Goal: Task Accomplishment & Management: Use online tool/utility

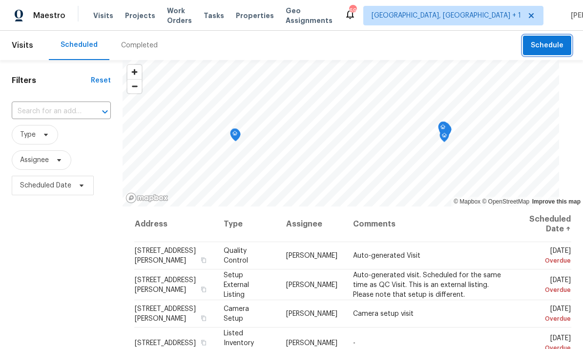
click at [551, 39] on button "Schedule" at bounding box center [547, 46] width 48 height 20
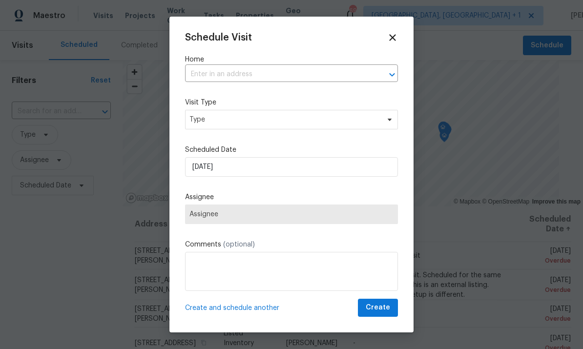
click at [218, 72] on input "text" at bounding box center [278, 74] width 186 height 15
click at [217, 71] on input "text" at bounding box center [278, 74] width 186 height 15
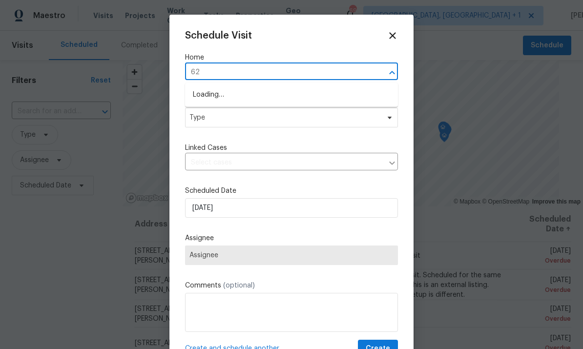
type input "6"
type input "7271"
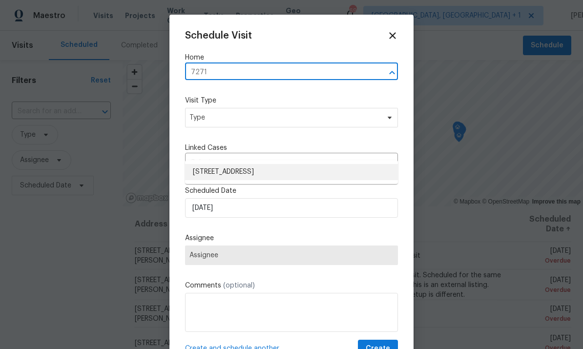
click at [286, 172] on li "7271 Shellburne Dr, Raleigh, NC 27612" at bounding box center [291, 172] width 213 height 16
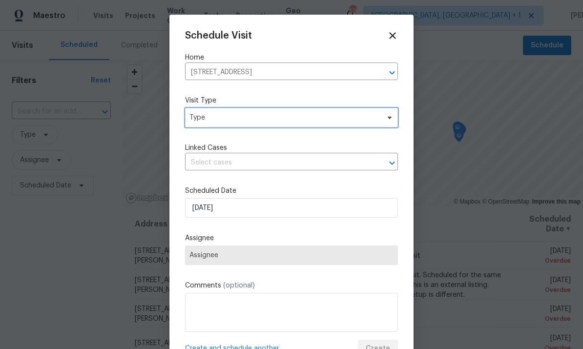
click at [386, 122] on icon at bounding box center [390, 118] width 8 height 8
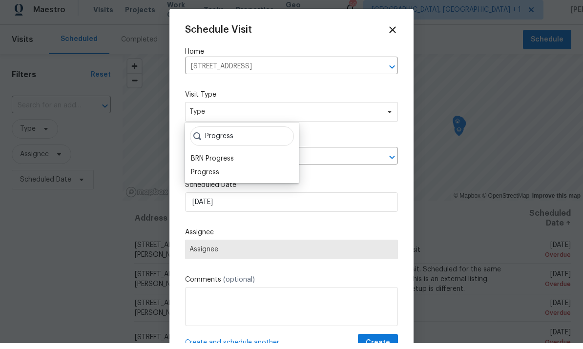
scroll to position [6, 0]
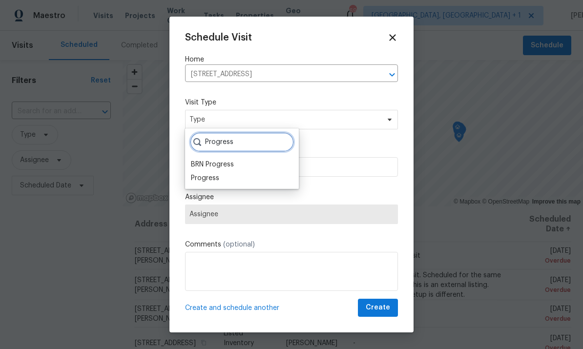
type input "Progress"
click at [210, 173] on div "Progress" at bounding box center [205, 178] width 28 height 10
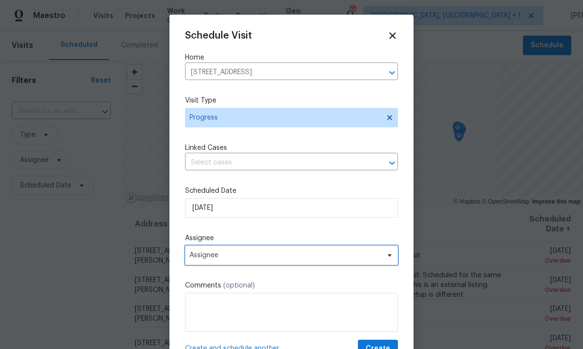
click at [390, 263] on span "Assignee" at bounding box center [291, 256] width 213 height 20
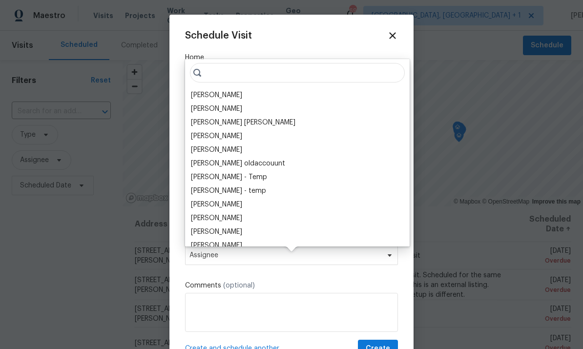
click at [219, 90] on div "[PERSON_NAME]" at bounding box center [216, 95] width 51 height 10
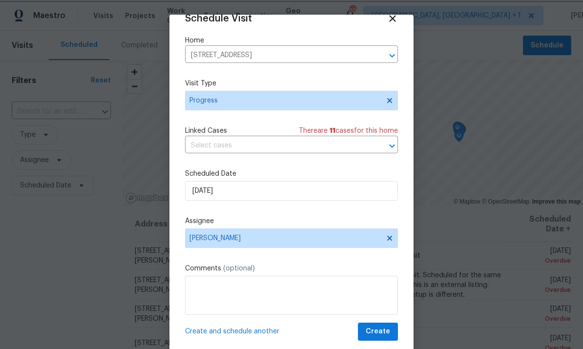
scroll to position [19, 0]
click at [381, 331] on span "Create" at bounding box center [378, 332] width 24 height 12
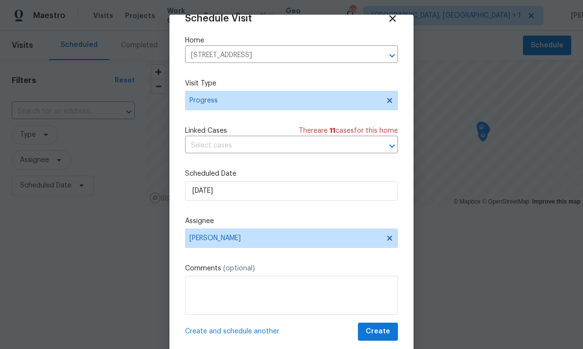
scroll to position [0, 0]
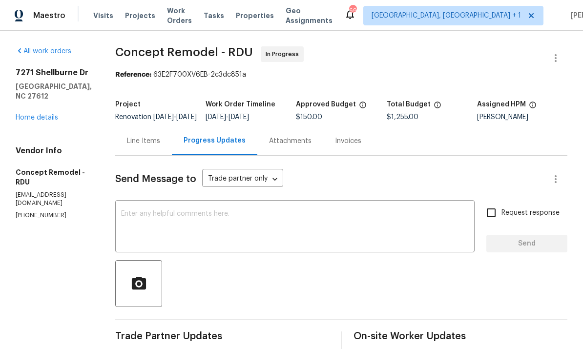
click at [127, 145] on div "Line Items" at bounding box center [143, 141] width 33 height 10
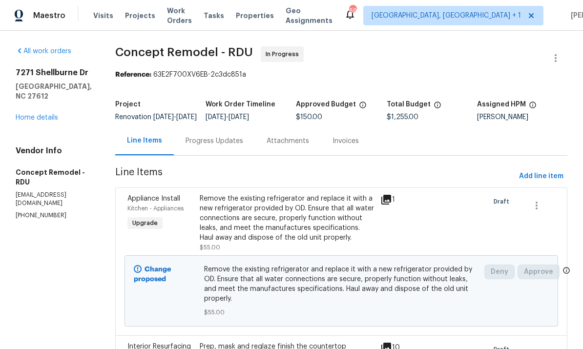
click at [64, 123] on div "7271 Shellburne Dr Raleigh, NC 27612 Home details" at bounding box center [54, 95] width 76 height 55
click at [57, 121] on link "Home details" at bounding box center [37, 117] width 42 height 7
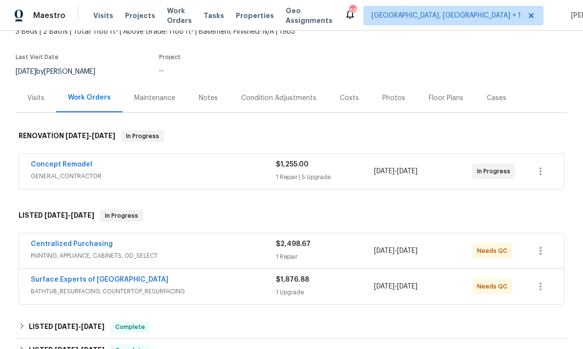
scroll to position [65, 0]
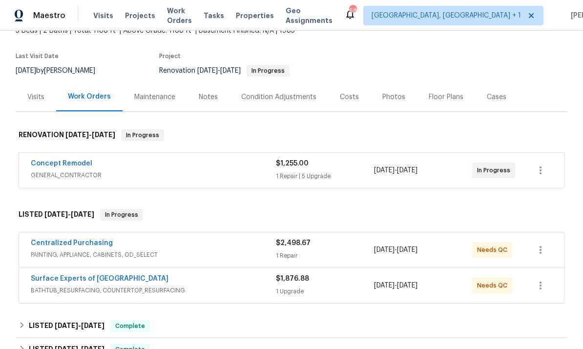
click at [82, 162] on link "Concept Remodel" at bounding box center [62, 163] width 62 height 7
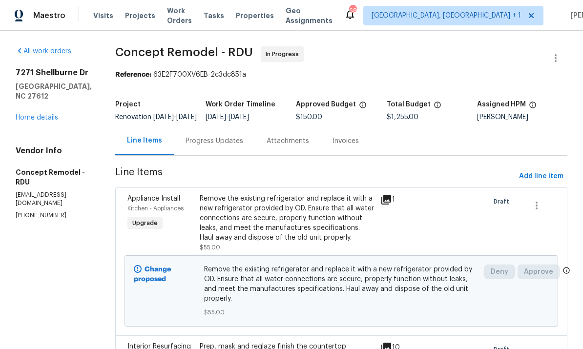
click at [53, 121] on link "Home details" at bounding box center [37, 117] width 42 height 7
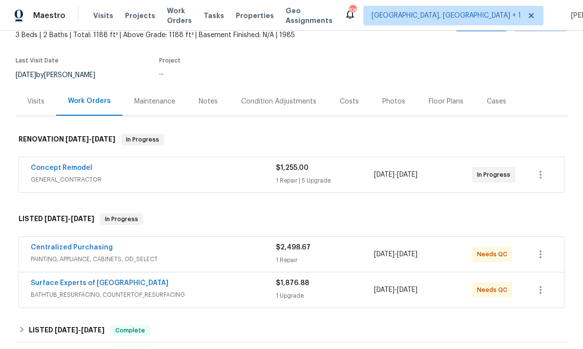
scroll to position [63, 0]
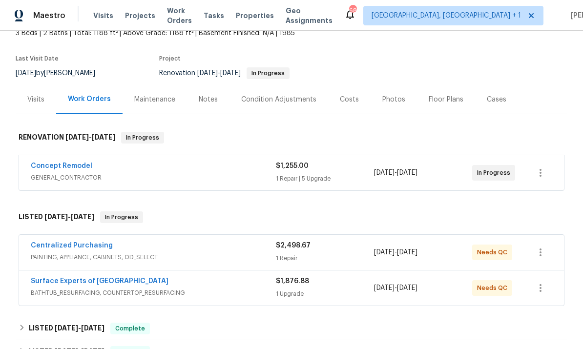
click at [129, 280] on link "Surface Experts of North Raleigh" at bounding box center [100, 281] width 138 height 7
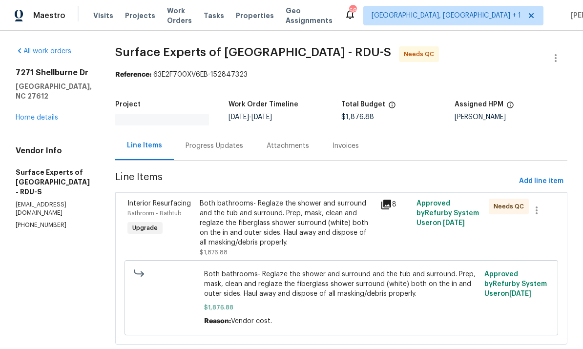
scroll to position [19, 0]
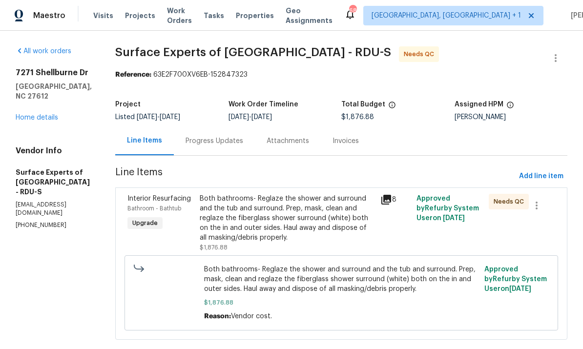
click at [323, 205] on div "Both bathrooms- Reglaze the shower and surround and the tub and surround. Prep,…" at bounding box center [287, 218] width 175 height 49
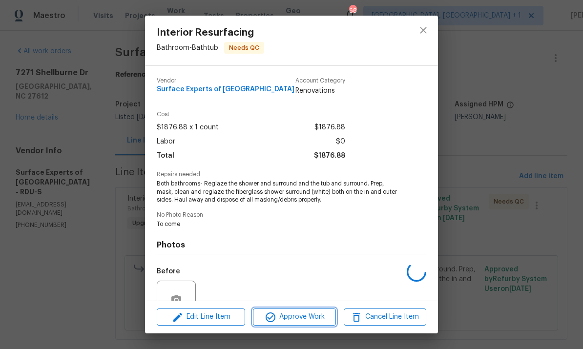
click at [311, 318] on span "Approve Work" at bounding box center [294, 317] width 77 height 12
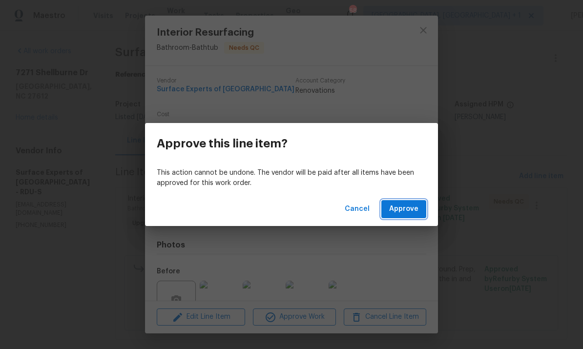
click at [405, 210] on span "Approve" at bounding box center [403, 209] width 29 height 12
click at [402, 205] on span "Loading..." at bounding box center [402, 209] width 34 height 12
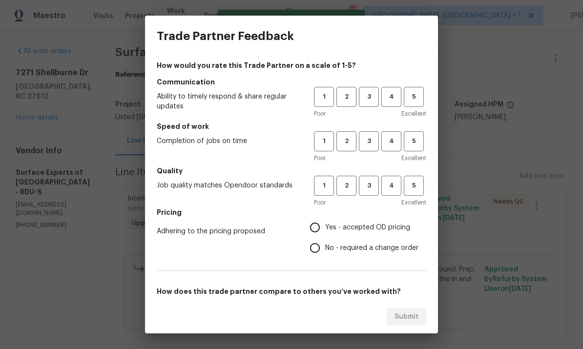
click at [316, 207] on h5 "Pricing" at bounding box center [291, 212] width 269 height 10
click at [373, 99] on span "3" at bounding box center [369, 96] width 18 height 11
click at [374, 141] on span "3" at bounding box center [369, 141] width 18 height 11
click at [370, 187] on span "3" at bounding box center [369, 185] width 18 height 11
click at [316, 223] on input "Yes - accepted OD pricing" at bounding box center [315, 227] width 21 height 21
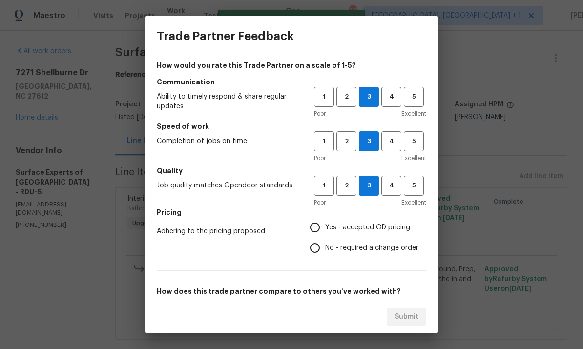
radio input "true"
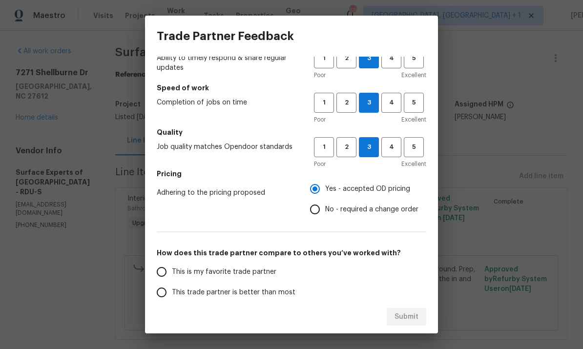
scroll to position [88, 0]
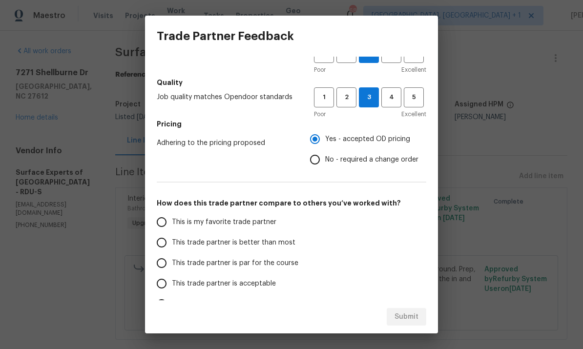
click at [167, 262] on input "This trade partner is par for the course" at bounding box center [161, 263] width 21 height 21
click at [421, 314] on button "Submit" at bounding box center [407, 317] width 40 height 18
radio input "true"
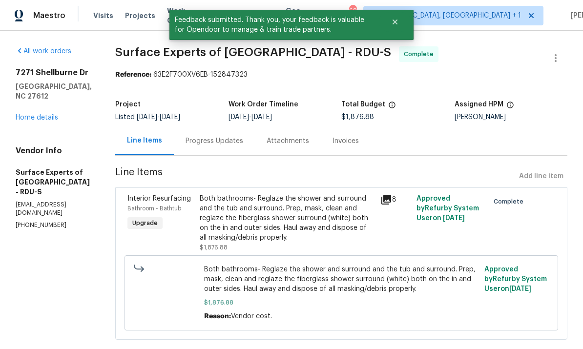
click at [58, 114] on link "Home details" at bounding box center [37, 117] width 42 height 7
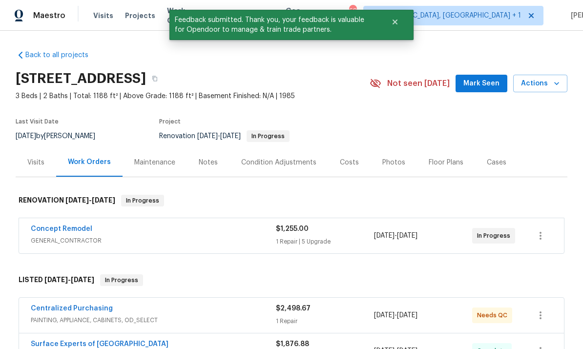
click at [99, 305] on link "Centralized Purchasing" at bounding box center [72, 308] width 82 height 7
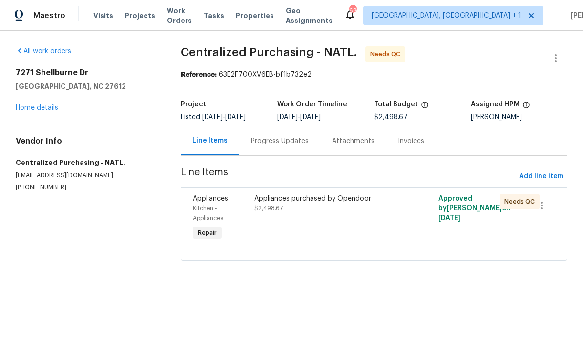
click at [313, 207] on div "Appliances purchased by Opendoor $2,498.67" at bounding box center [327, 204] width 147 height 20
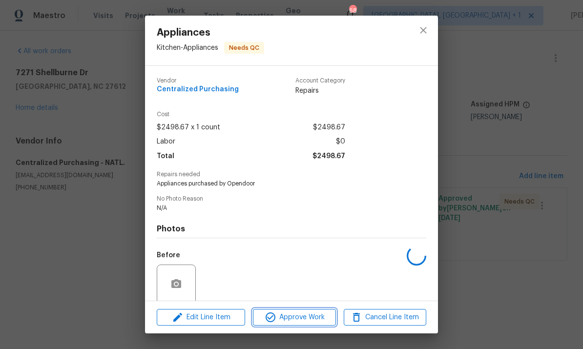
click at [312, 319] on span "Approve Work" at bounding box center [294, 317] width 77 height 12
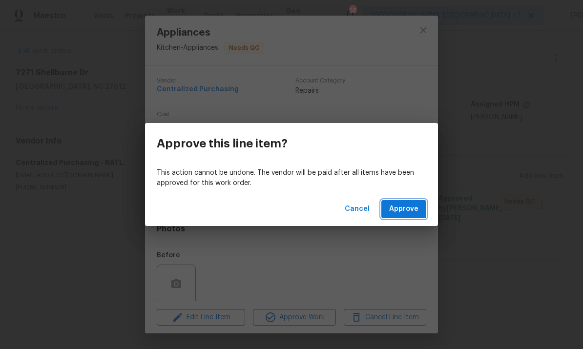
click at [397, 214] on span "Approve" at bounding box center [403, 209] width 29 height 12
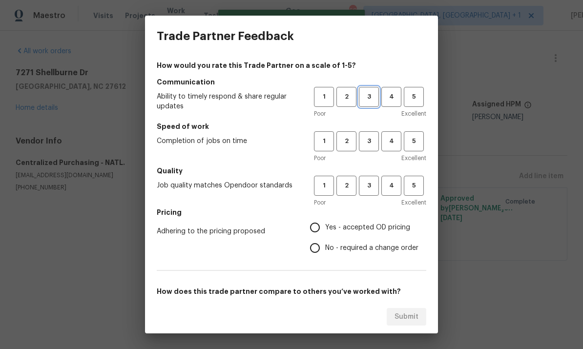
click at [365, 104] on button "3" at bounding box center [369, 97] width 20 height 20
click at [371, 141] on span "3" at bounding box center [369, 141] width 18 height 11
click at [366, 190] on span "3" at bounding box center [369, 185] width 18 height 11
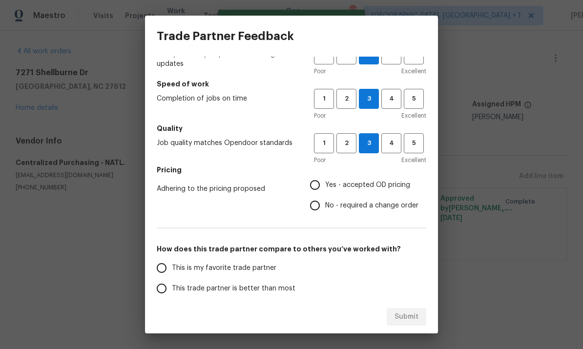
click at [315, 185] on input "Yes - accepted OD pricing" at bounding box center [315, 185] width 21 height 21
radio input "true"
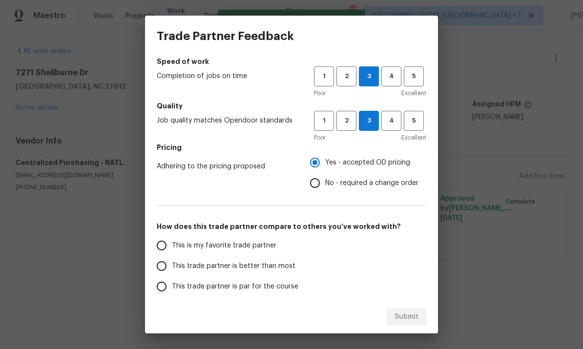
scroll to position [67, 0]
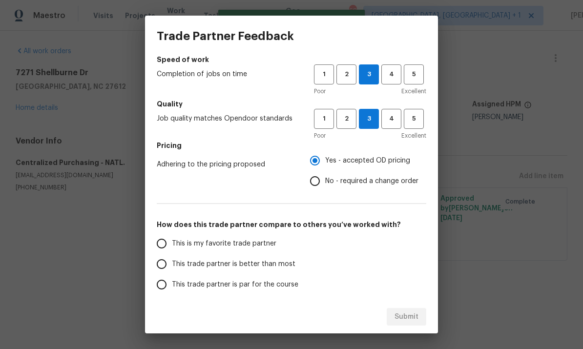
click at [168, 287] on input "This trade partner is par for the course" at bounding box center [161, 284] width 21 height 21
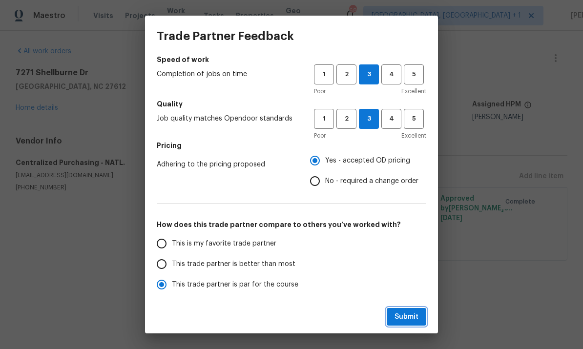
click at [407, 314] on span "Submit" at bounding box center [406, 317] width 24 height 12
radio input "true"
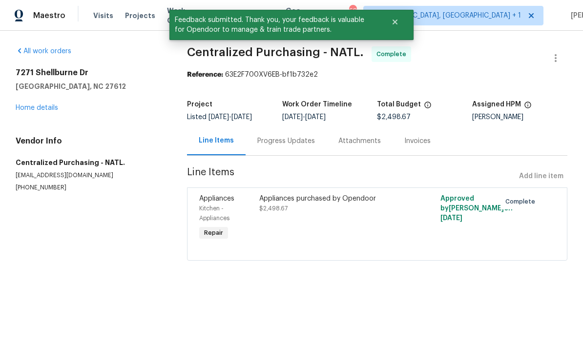
click at [57, 109] on link "Home details" at bounding box center [37, 107] width 42 height 7
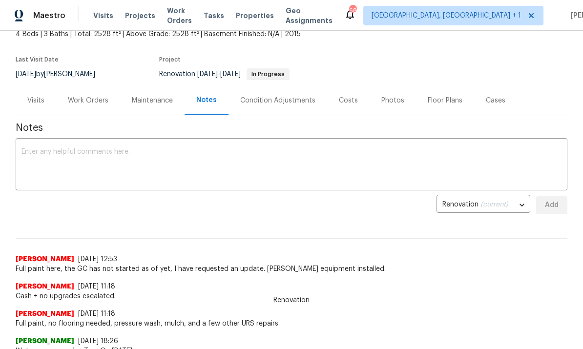
scroll to position [58, 0]
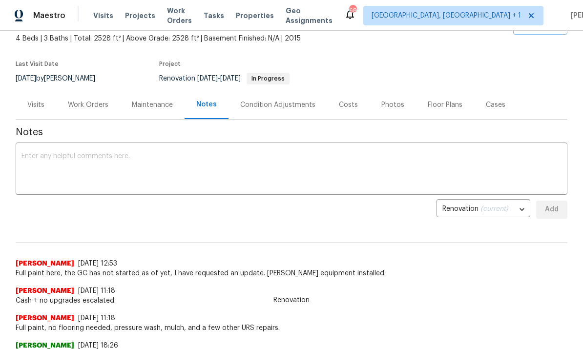
click at [65, 171] on textarea at bounding box center [291, 170] width 540 height 34
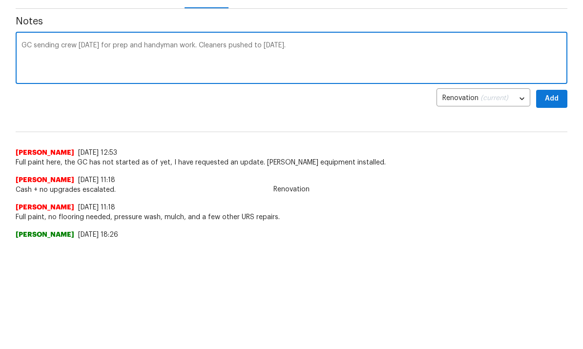
scroll to position [110, 0]
type textarea "GC sending crew today for prep and handyman work. Cleaners pushed to Saturday."
click at [556, 99] on span "Add" at bounding box center [552, 99] width 16 height 12
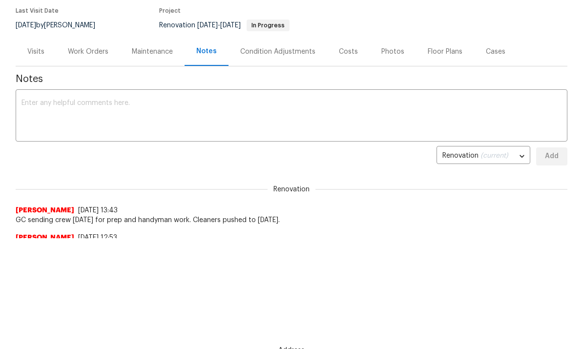
scroll to position [0, 0]
click at [86, 52] on div "Work Orders" at bounding box center [88, 52] width 41 height 10
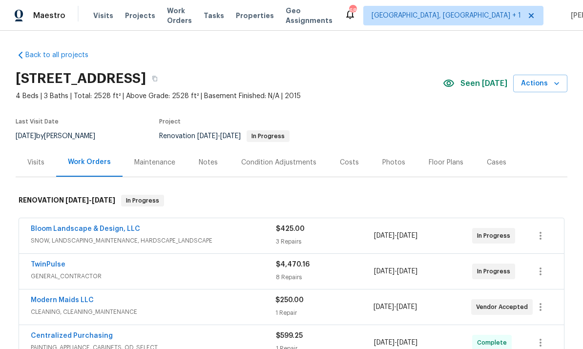
scroll to position [37, 0]
click at [81, 297] on link "Modern Maids LLC" at bounding box center [62, 300] width 63 height 7
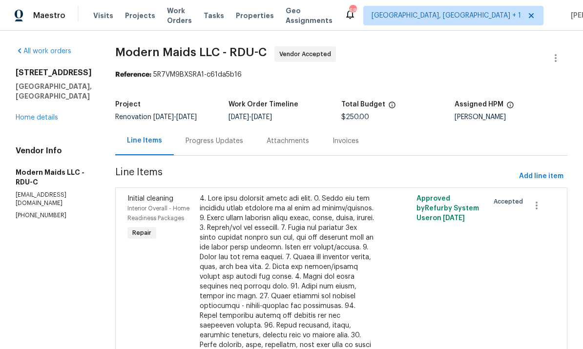
click at [222, 142] on div "Progress Updates" at bounding box center [215, 141] width 58 height 10
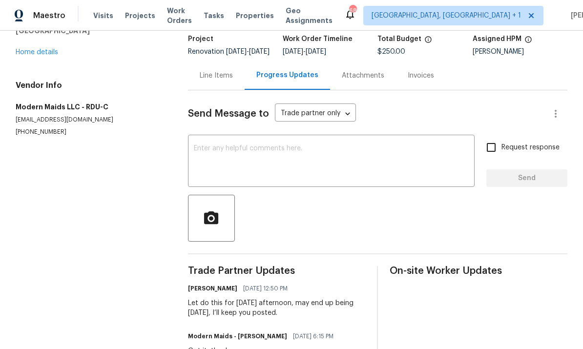
scroll to position [68, 0]
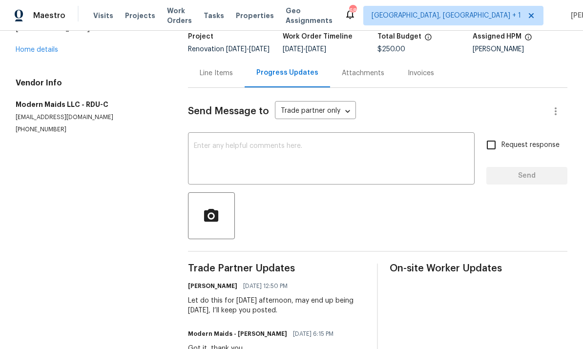
click at [215, 143] on textarea at bounding box center [331, 160] width 275 height 34
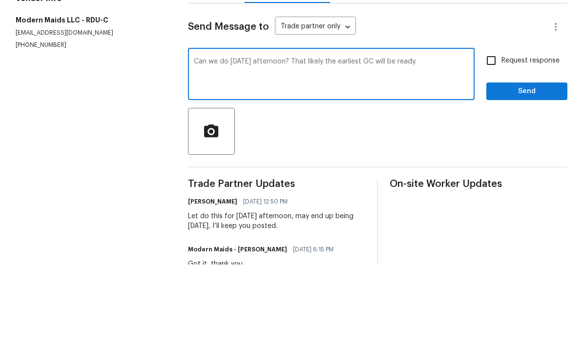
type textarea "Can we do Saturday afternoon? That likely the earliest GC will be ready."
click at [495, 135] on input "Request response" at bounding box center [491, 145] width 21 height 21
checkbox input "true"
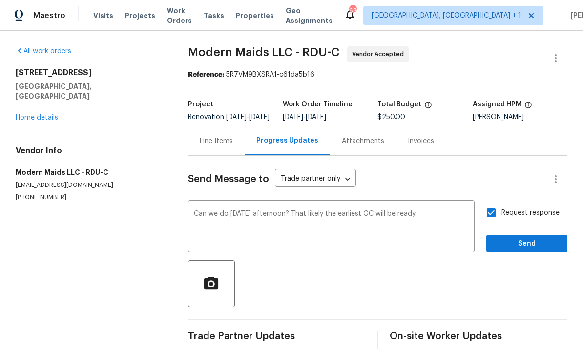
scroll to position [0, 0]
click at [505, 238] on span "Send" at bounding box center [526, 244] width 65 height 12
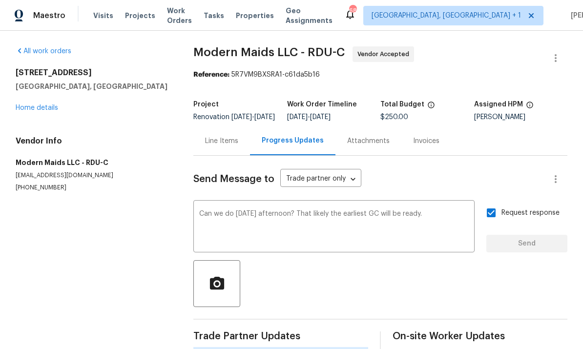
click at [51, 104] on link "Home details" at bounding box center [37, 107] width 42 height 7
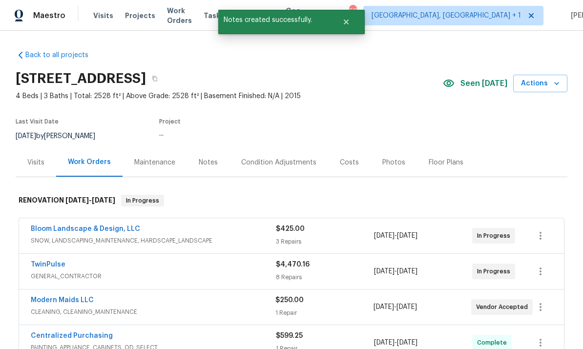
click at [79, 297] on link "Modern Maids LLC" at bounding box center [62, 300] width 63 height 7
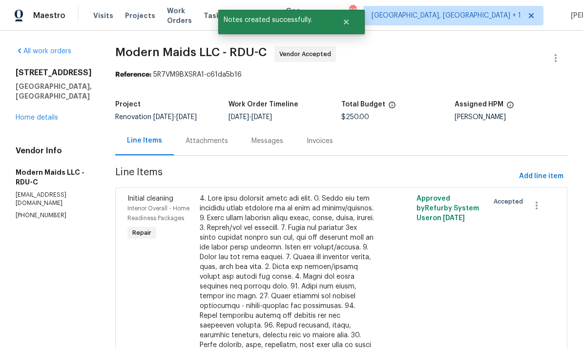
click at [219, 136] on div "Attachments" at bounding box center [207, 141] width 42 height 10
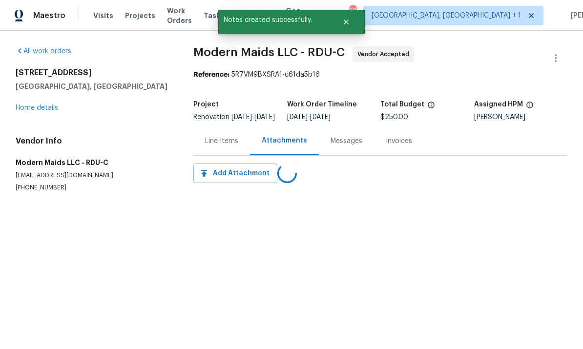
click at [345, 146] on div "Messages" at bounding box center [347, 141] width 32 height 10
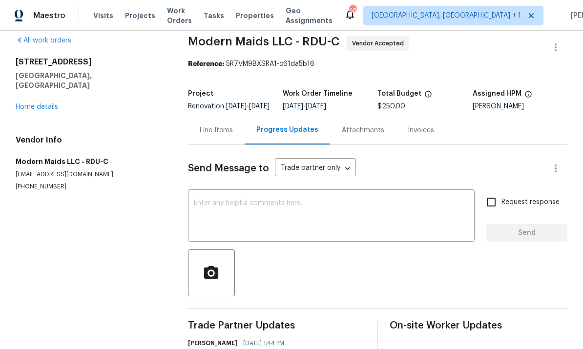
scroll to position [10, 0]
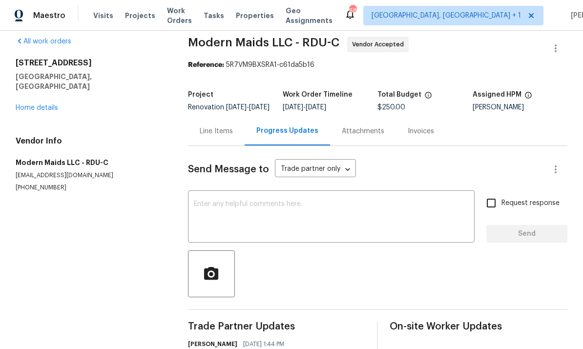
click at [42, 80] on div "All work orders 425 Liberty Hill Pass Morrisville, NC 27560 Home details Vendor…" at bounding box center [90, 114] width 149 height 155
click at [41, 80] on div "All work orders 425 Liberty Hill Pass Morrisville, NC 27560 Home details Vendor…" at bounding box center [90, 114] width 149 height 155
click at [37, 104] on link "Home details" at bounding box center [37, 107] width 42 height 7
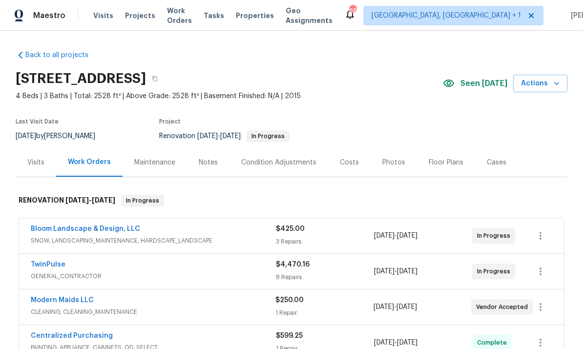
click at [100, 226] on link "Bloom Landscape & Design, LLC" at bounding box center [85, 229] width 109 height 7
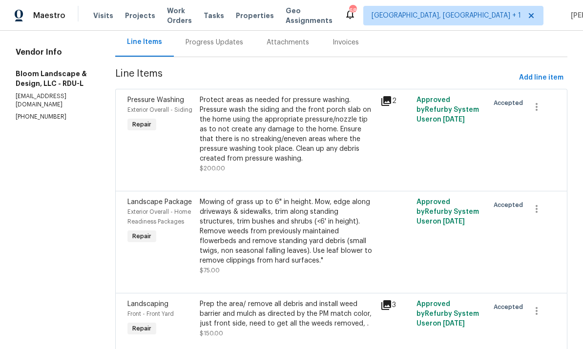
scroll to position [98, 0]
click at [439, 264] on div "Approved by Refurby System User on 8/18/2025" at bounding box center [450, 237] width 72 height 84
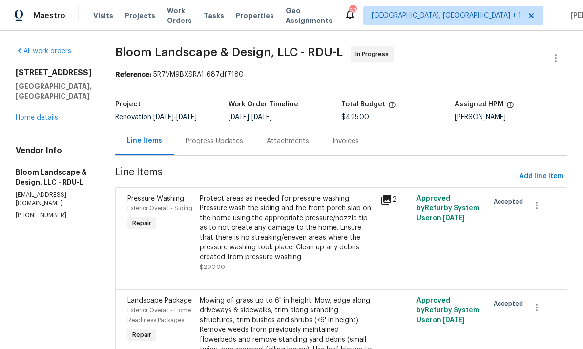
scroll to position [0, 0]
